Goal: Book appointment/travel/reservation

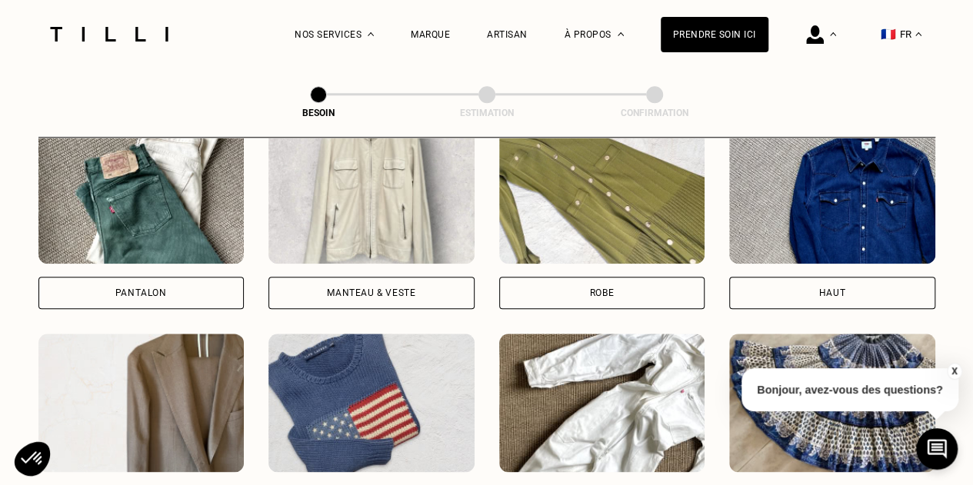
scroll to position [753, 0]
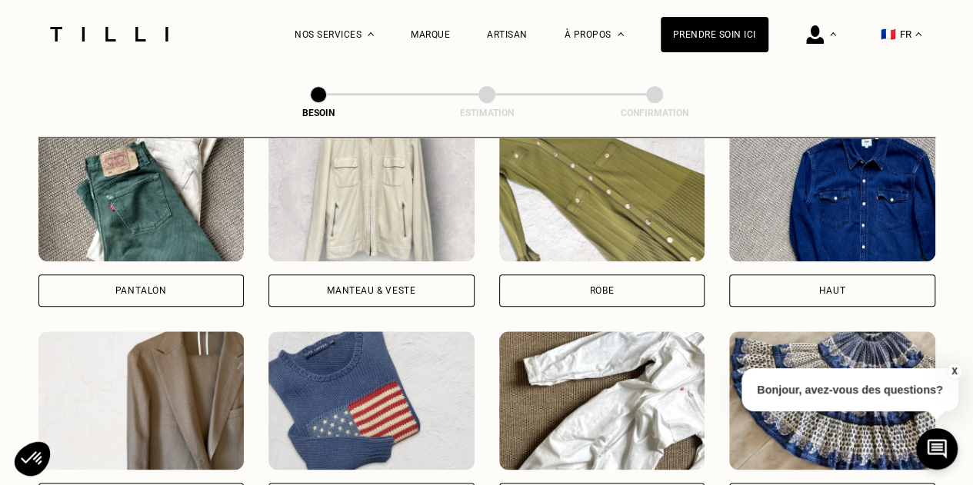
click at [148, 286] on div "Pantalon" at bounding box center [141, 290] width 52 height 9
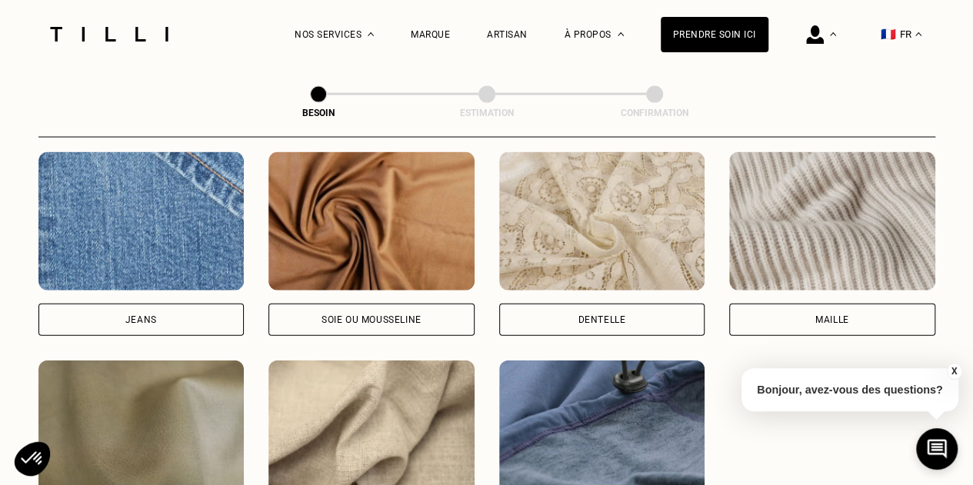
scroll to position [1662, 0]
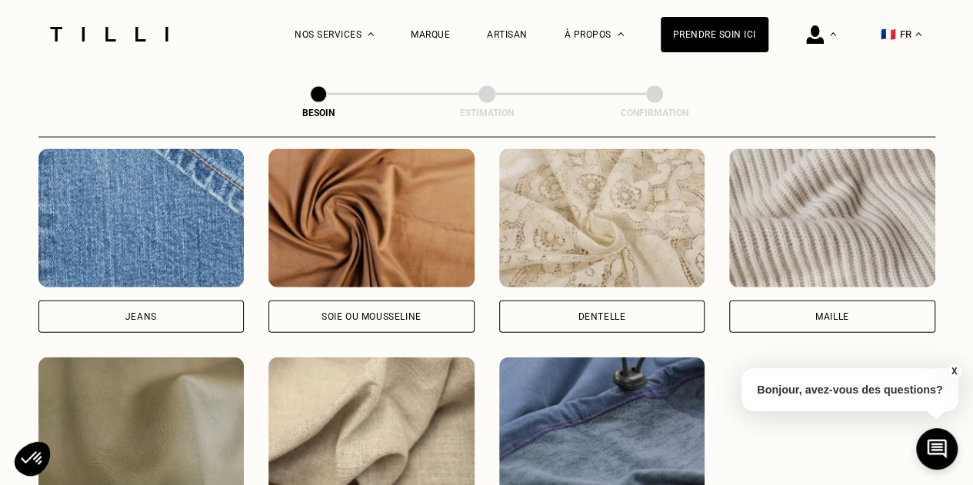
click at [128, 312] on div "Jeans" at bounding box center [141, 316] width 32 height 9
select select "FR"
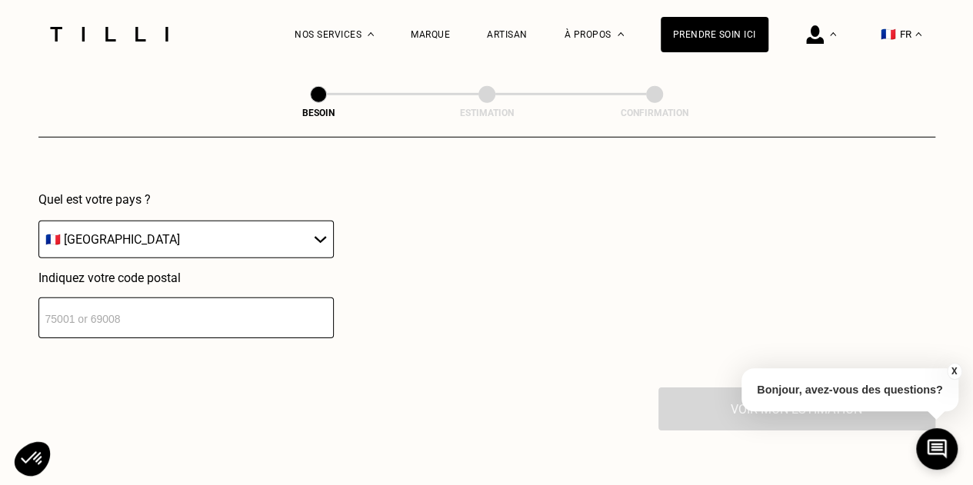
scroll to position [2268, 0]
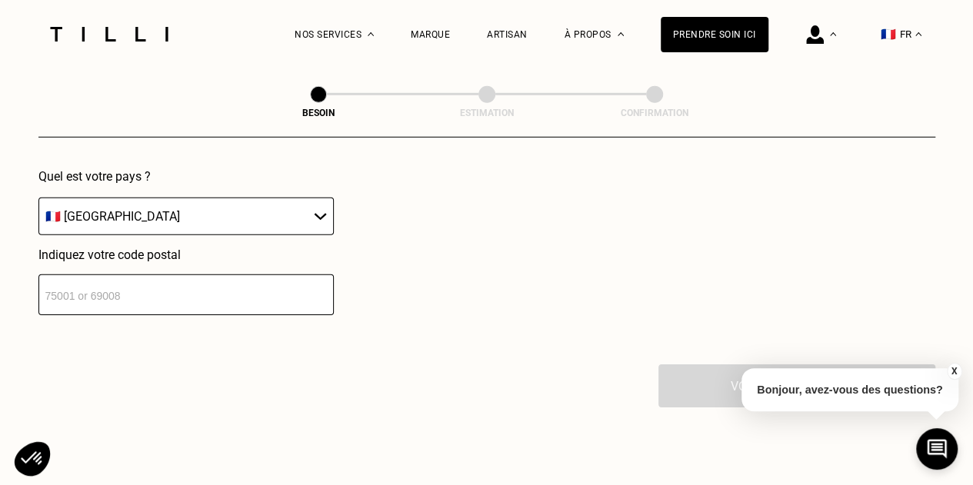
click at [134, 280] on input "number" at bounding box center [185, 295] width 295 height 41
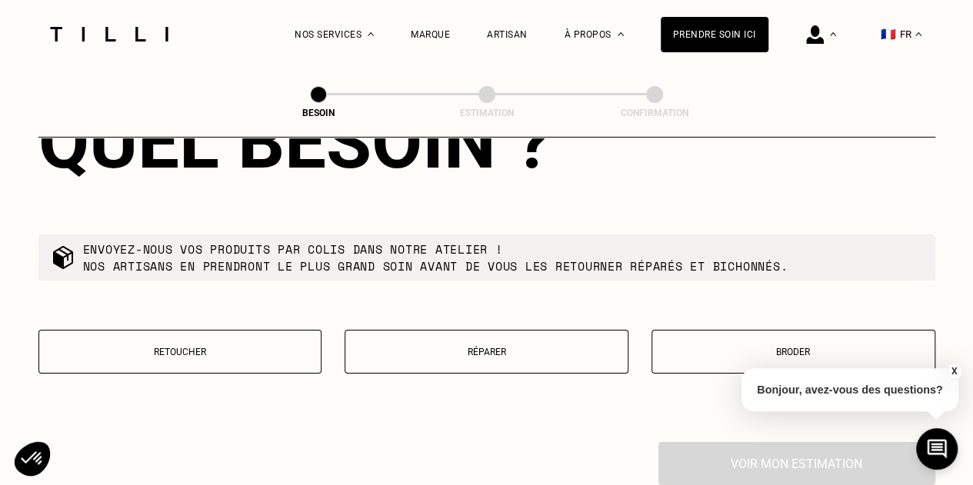
scroll to position [2600, 0]
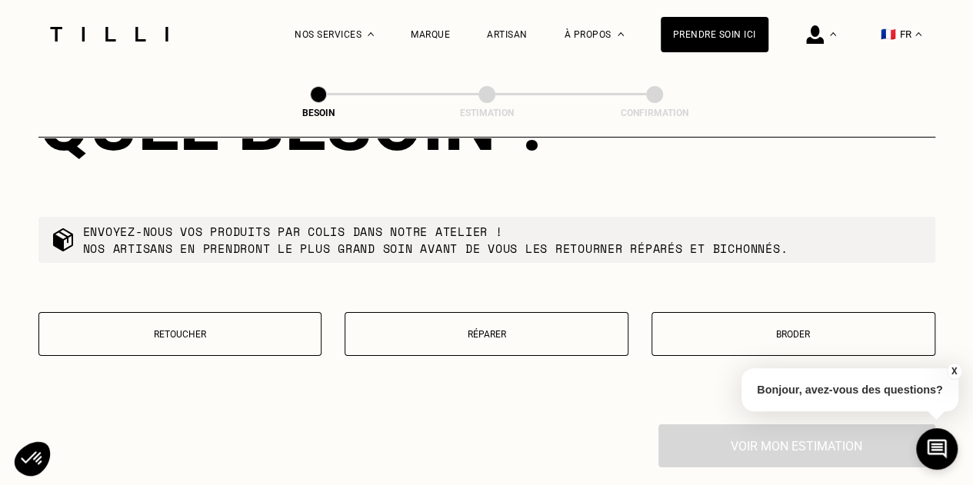
type input "33500"
click at [181, 329] on p "Retoucher" at bounding box center [180, 334] width 267 height 11
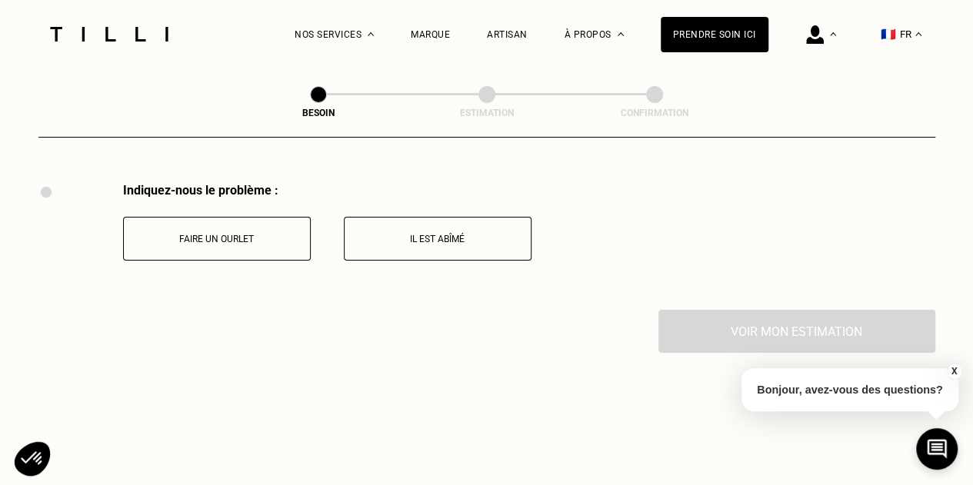
scroll to position [2843, 0]
click at [211, 232] on p "Faire un ourlet" at bounding box center [217, 237] width 171 height 11
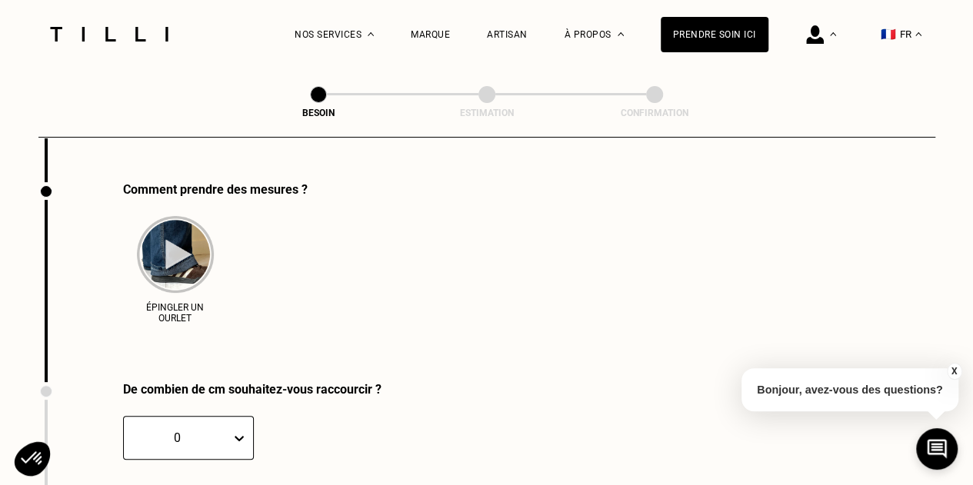
scroll to position [2970, 0]
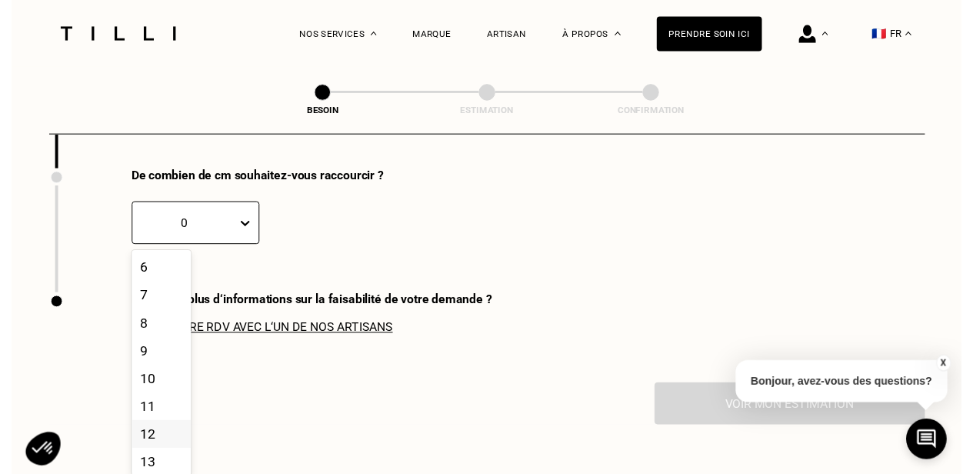
scroll to position [154, 0]
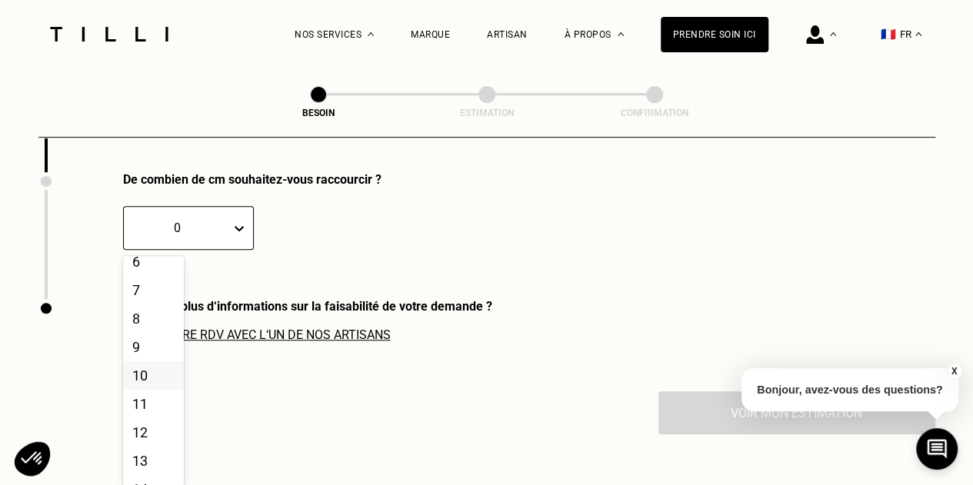
click at [151, 380] on div "10" at bounding box center [153, 376] width 61 height 28
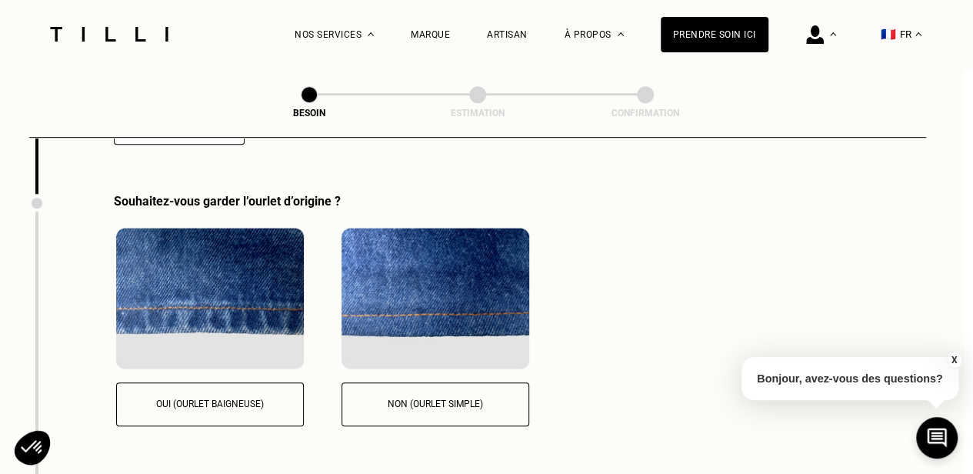
scroll to position [3279, 9]
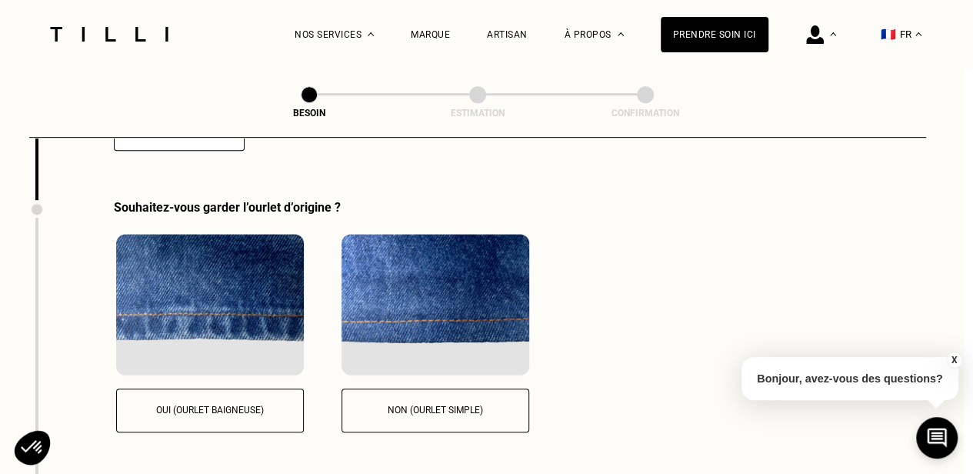
click at [415, 407] on p "Non (ourlet simple)" at bounding box center [435, 410] width 171 height 11
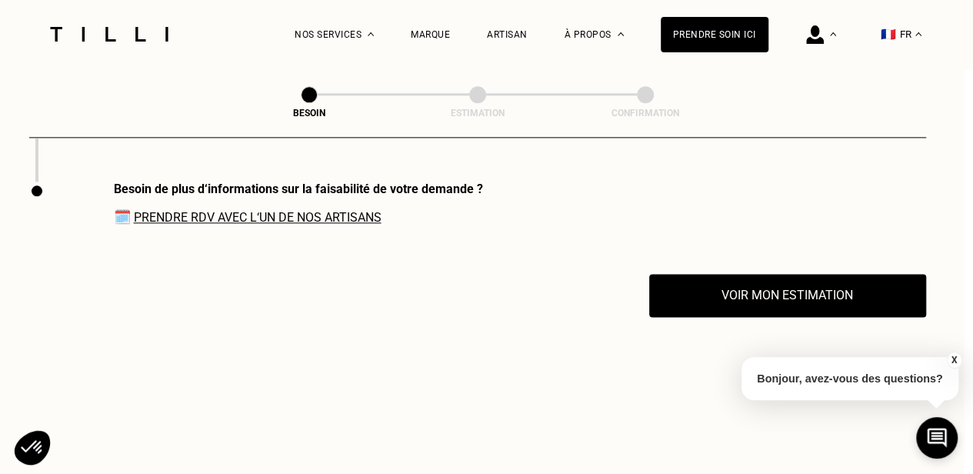
scroll to position [3805, 9]
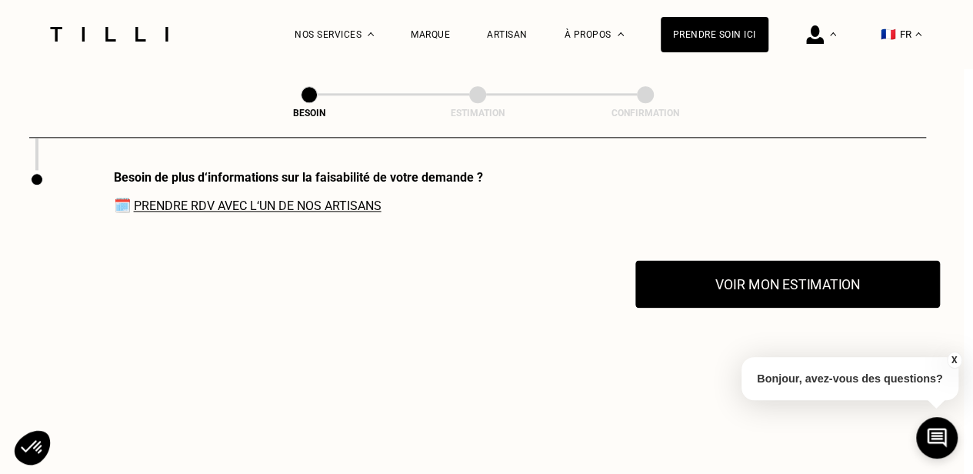
click at [769, 282] on button "Voir mon estimation" at bounding box center [787, 284] width 305 height 48
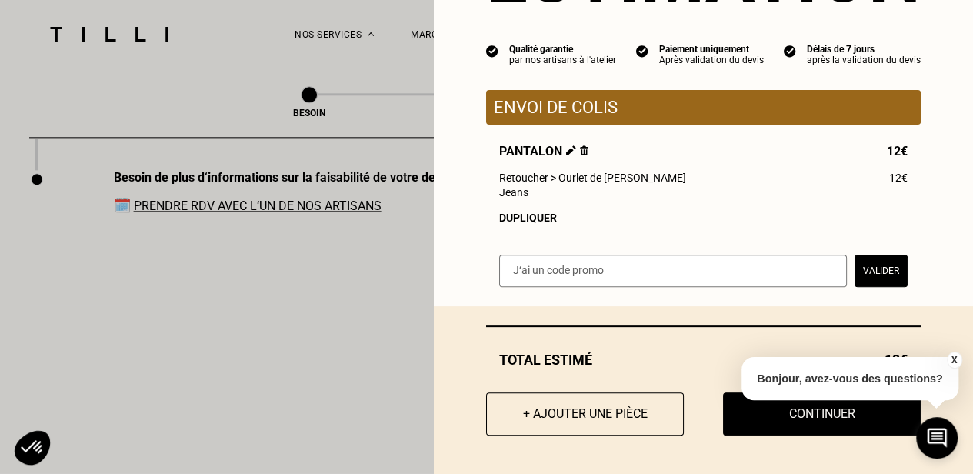
scroll to position [122, 0]
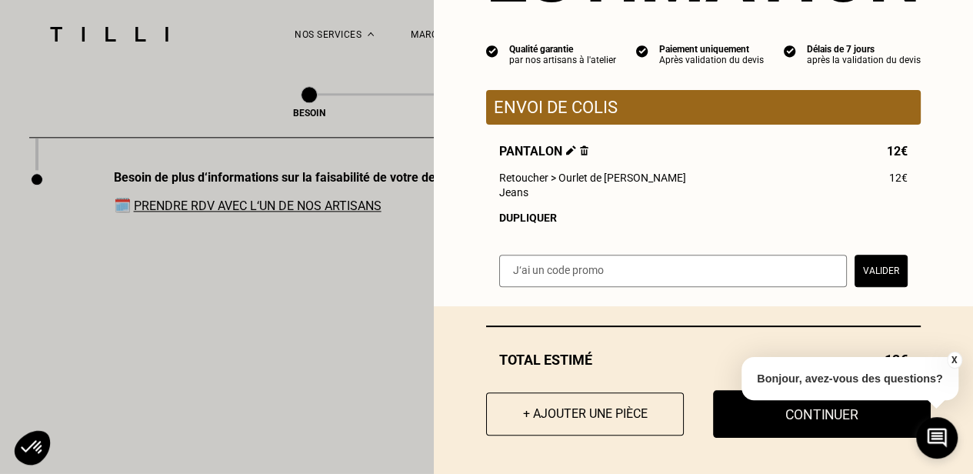
click at [749, 425] on button "Continuer" at bounding box center [822, 414] width 218 height 48
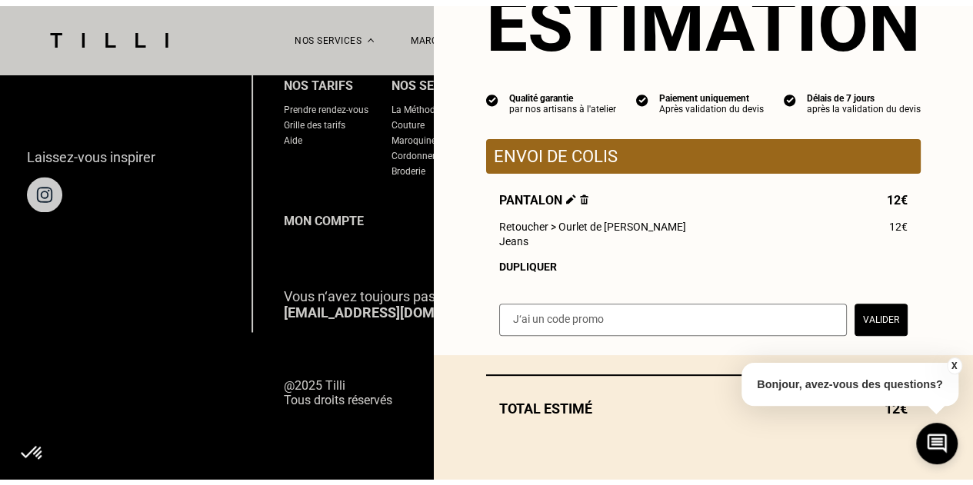
scroll to position [66, 0]
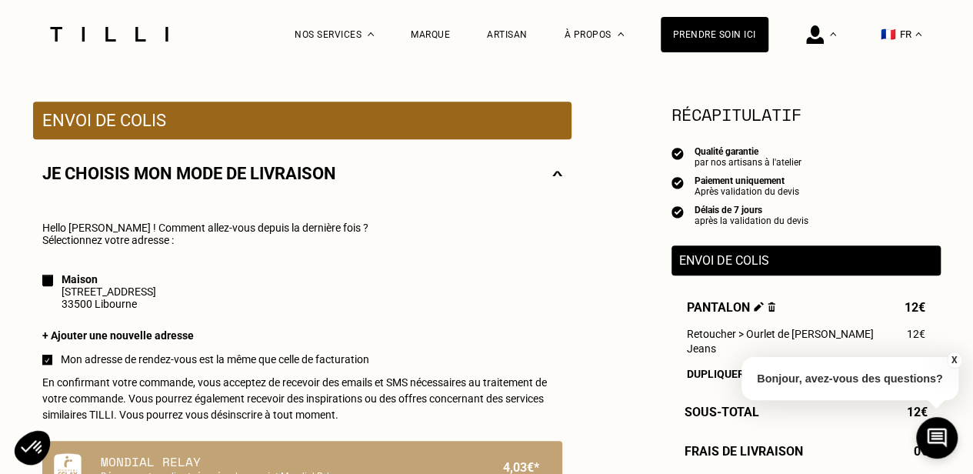
scroll to position [231, 0]
